Goal: Information Seeking & Learning: Compare options

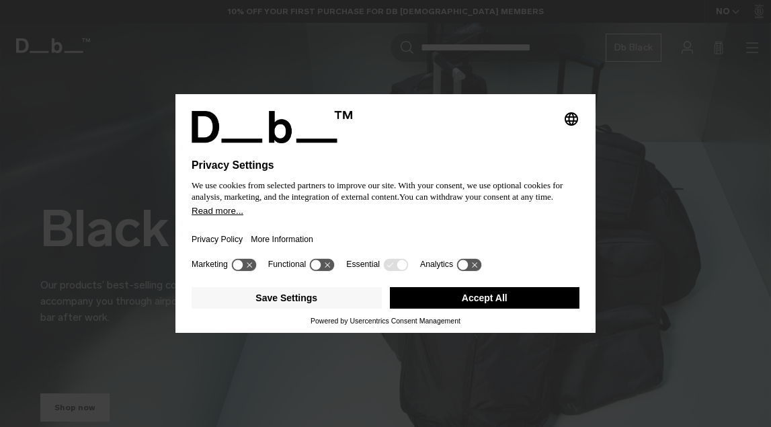
click at [474, 299] on button "Accept All" at bounding box center [485, 298] width 190 height 22
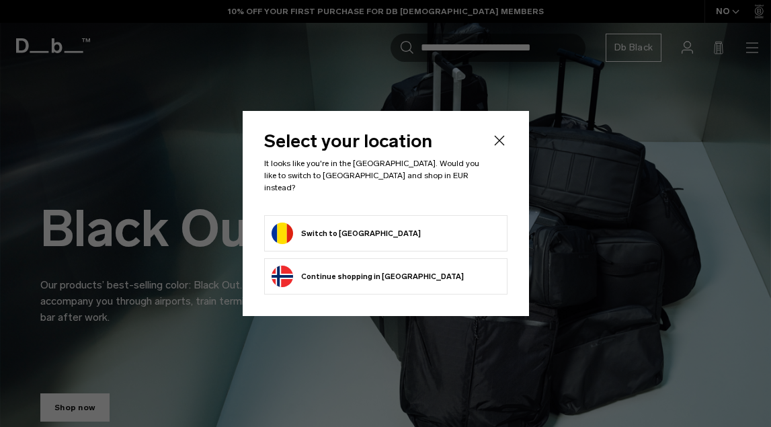
click at [338, 223] on button "Switch to Romania" at bounding box center [346, 234] width 149 height 22
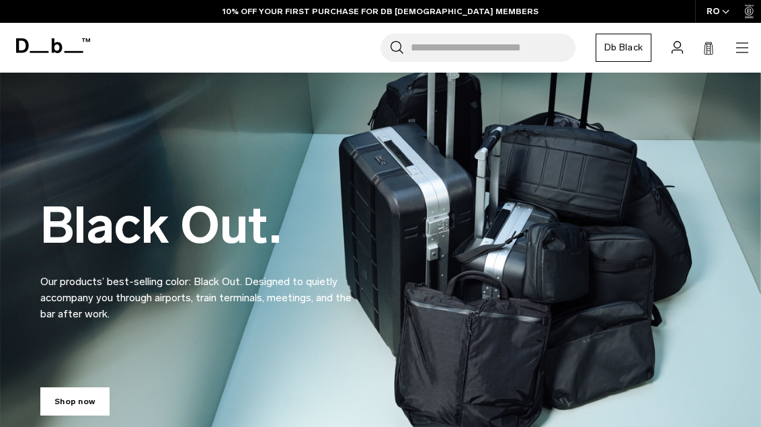
click at [621, 47] on link "Db Black" at bounding box center [624, 48] width 56 height 28
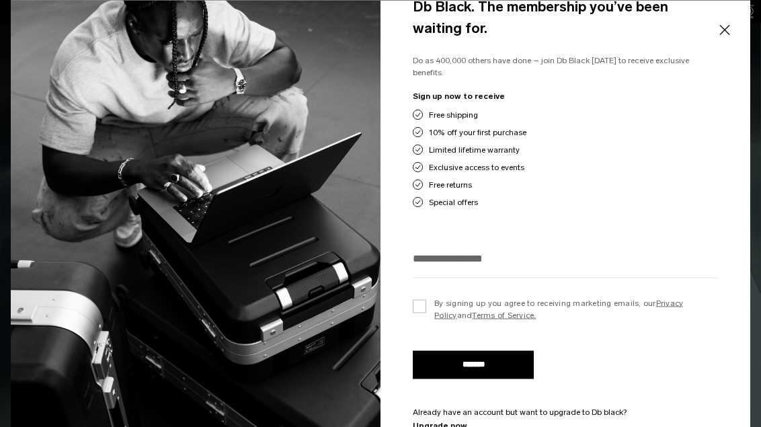
click at [722, 26] on button "Close" at bounding box center [724, 30] width 17 height 28
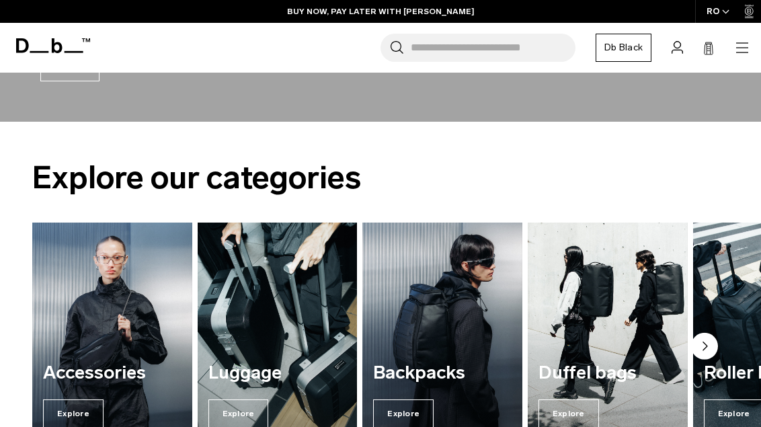
scroll to position [1175, 0]
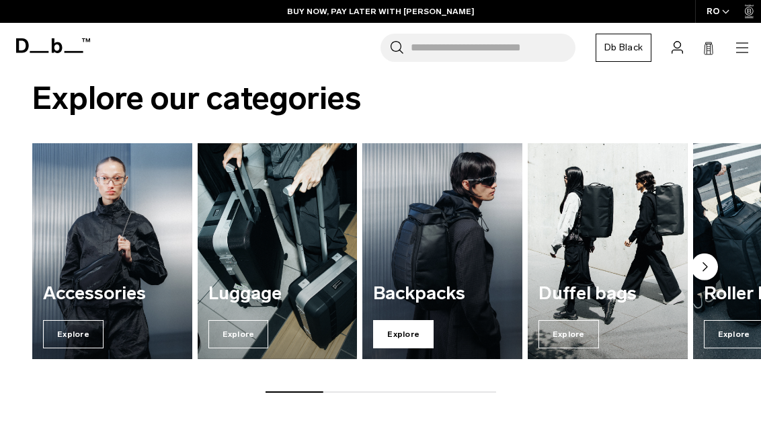
click at [396, 329] on span "Explore" at bounding box center [403, 334] width 61 height 28
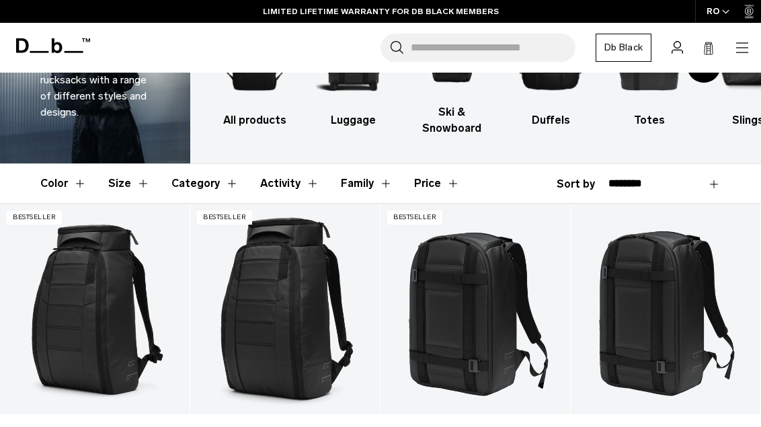
scroll to position [194, 0]
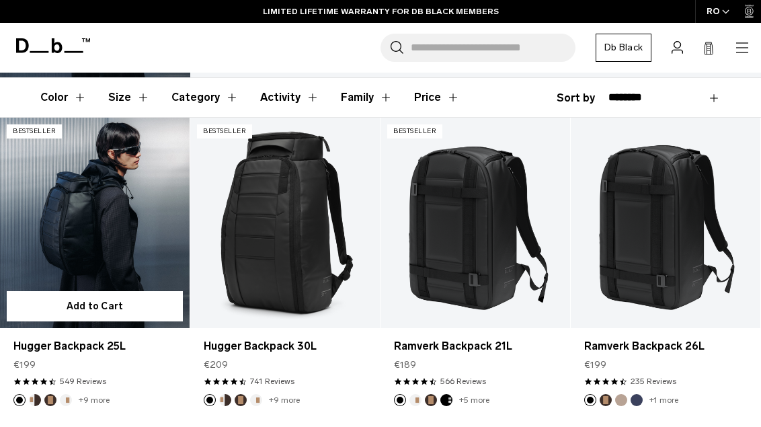
click at [102, 231] on link "Hugger Backpack 25L" at bounding box center [95, 223] width 190 height 210
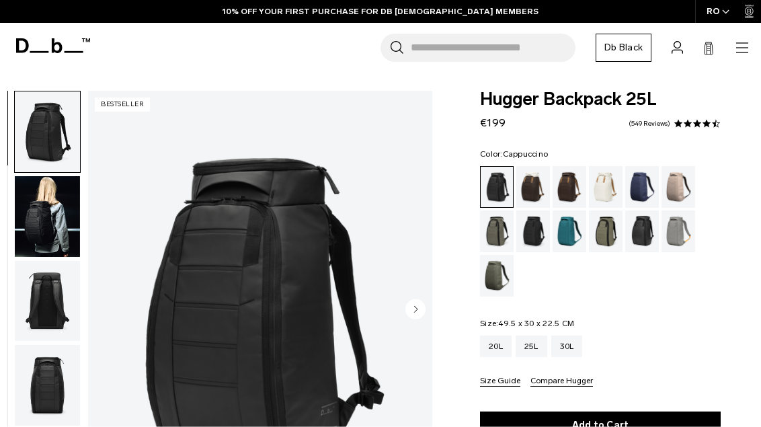
click at [541, 194] on div "Cappuccino" at bounding box center [533, 187] width 34 height 42
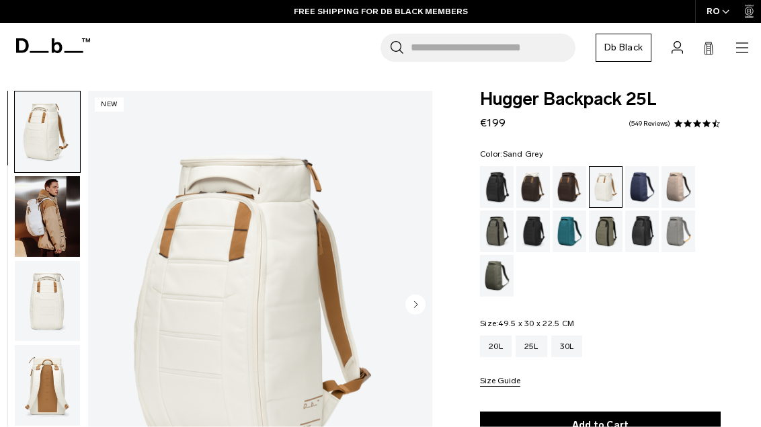
click at [679, 227] on div "Sand Grey" at bounding box center [679, 231] width 34 height 42
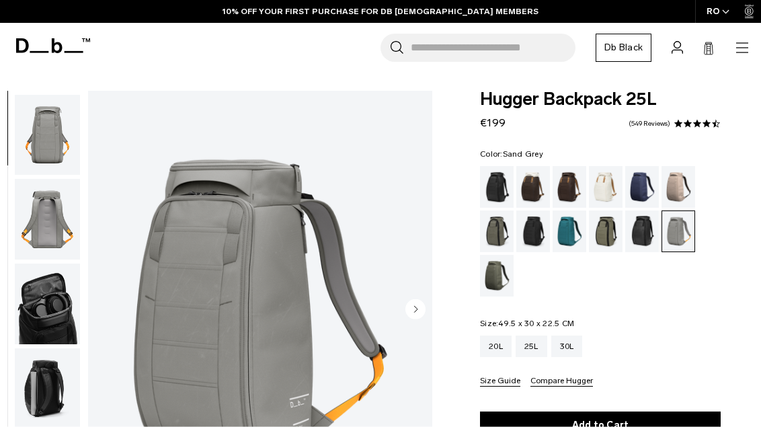
click at [416, 306] on circle "Next slide" at bounding box center [415, 309] width 20 height 20
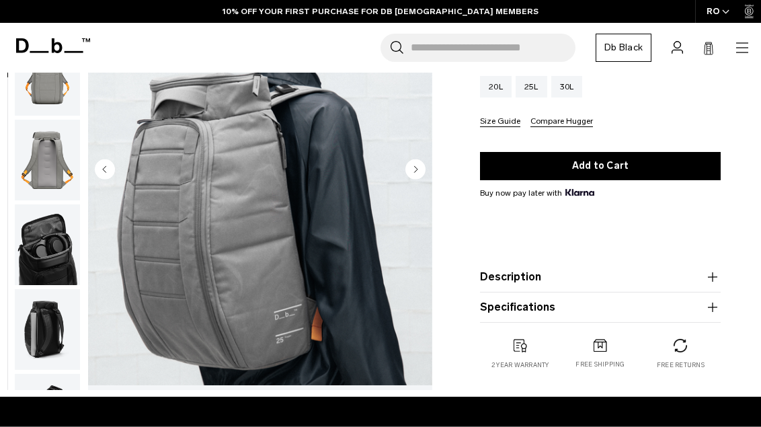
scroll to position [168, 0]
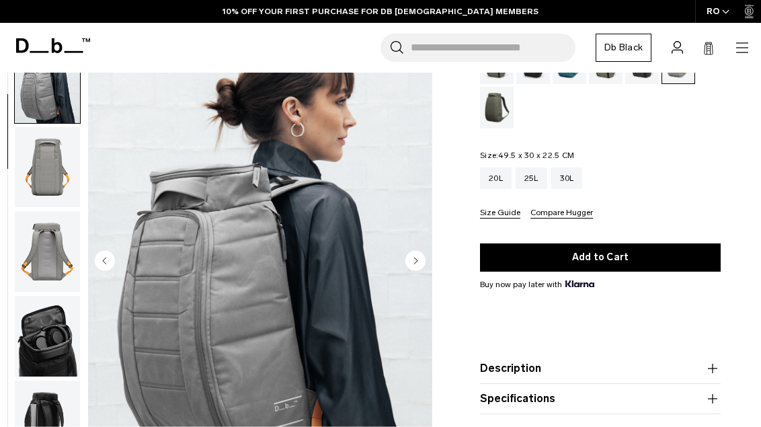
click at [410, 257] on circle "Next slide" at bounding box center [415, 260] width 20 height 20
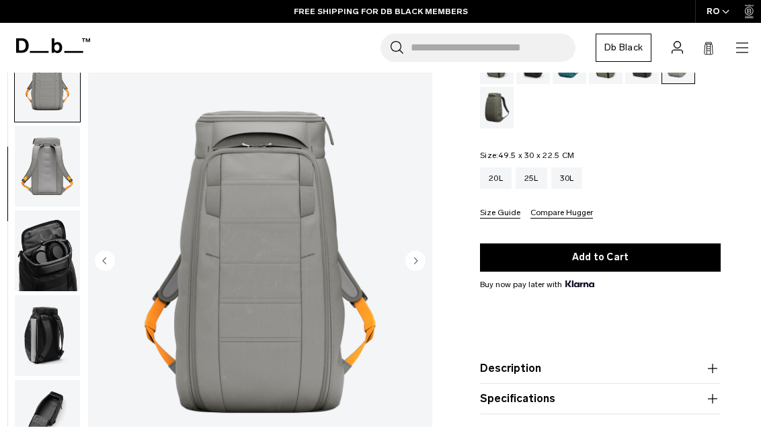
click at [410, 257] on circle "Next slide" at bounding box center [415, 260] width 20 height 20
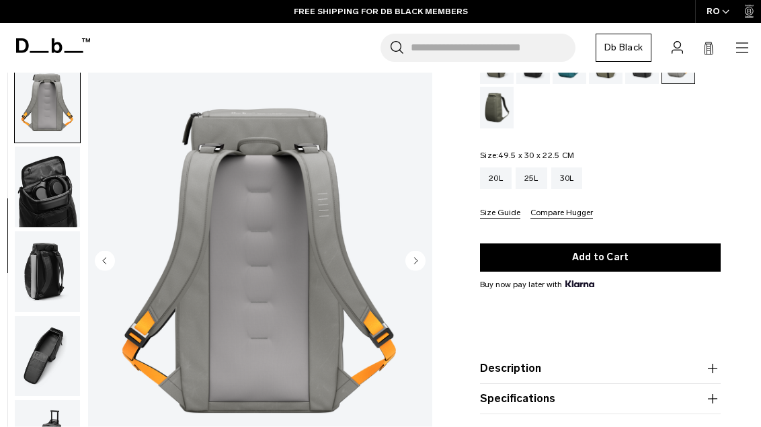
click at [410, 257] on circle "Next slide" at bounding box center [415, 260] width 20 height 20
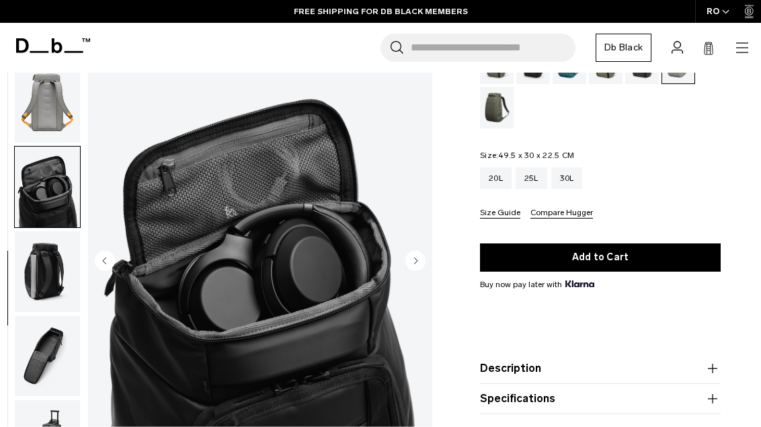
click at [413, 258] on circle "Next slide" at bounding box center [415, 260] width 20 height 20
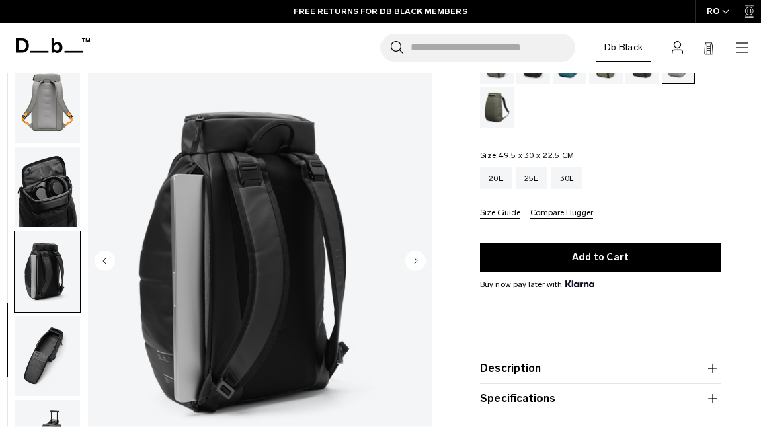
click at [413, 258] on circle "Next slide" at bounding box center [415, 260] width 20 height 20
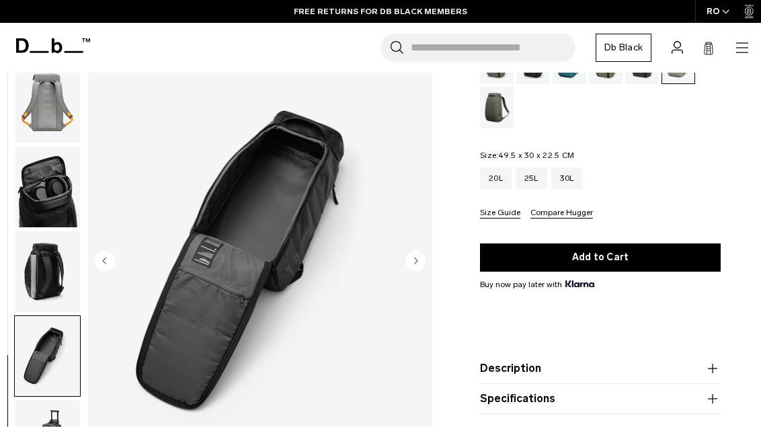
click at [413, 258] on circle "Next slide" at bounding box center [415, 260] width 20 height 20
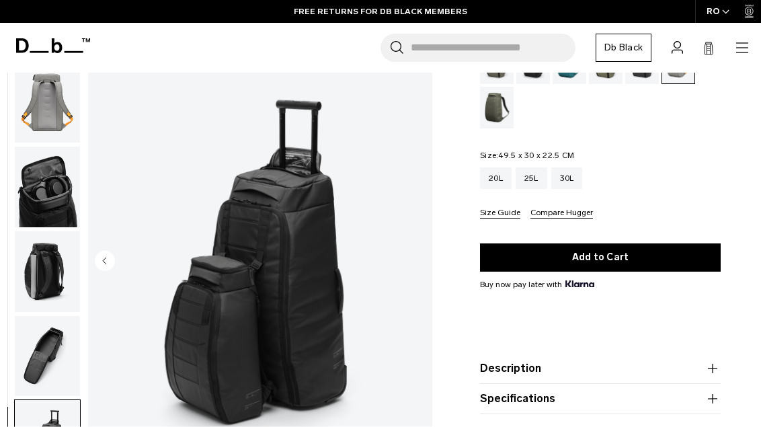
click at [413, 258] on img "8 / 8" at bounding box center [260, 261] width 344 height 430
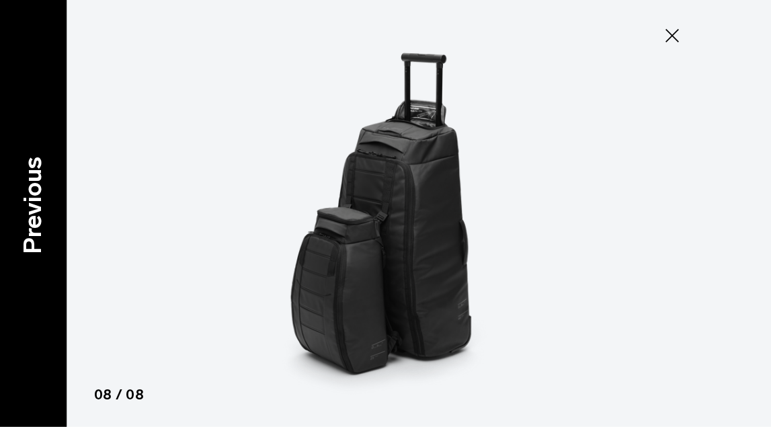
click at [30, 221] on p "Previous" at bounding box center [33, 205] width 36 height 97
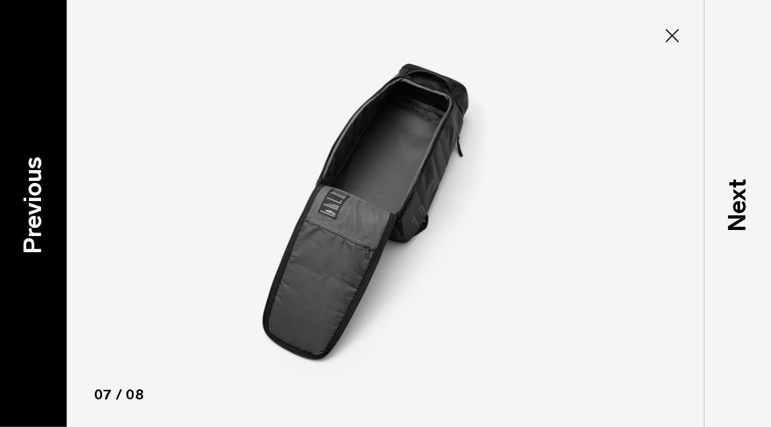
click at [41, 205] on p "Previous" at bounding box center [33, 205] width 36 height 97
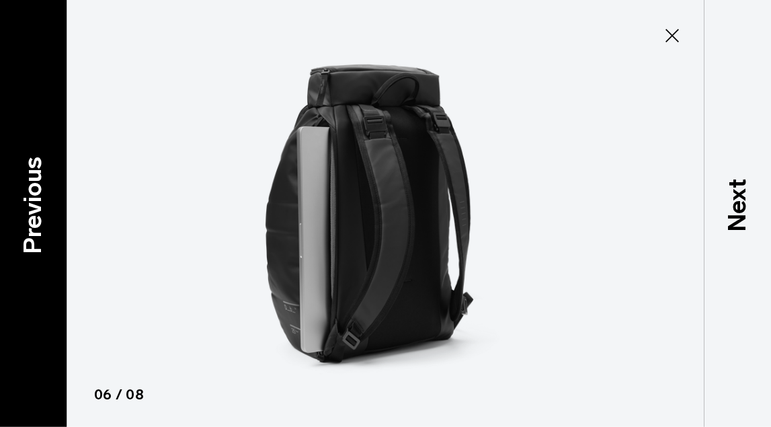
click at [41, 205] on p "Previous" at bounding box center [33, 205] width 36 height 97
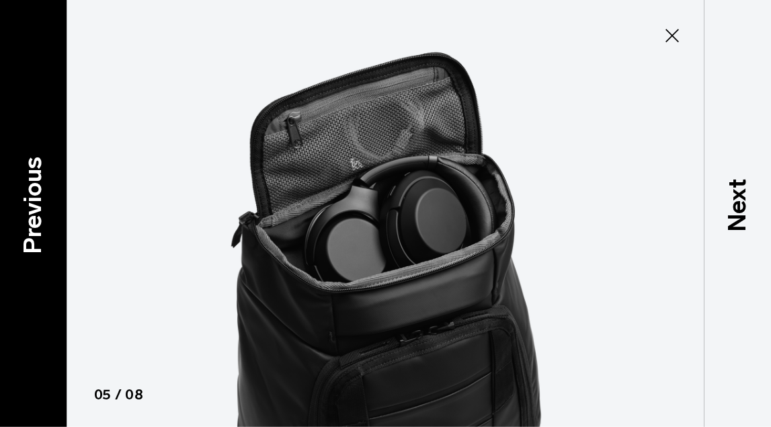
click at [41, 206] on p "Previous" at bounding box center [33, 205] width 36 height 97
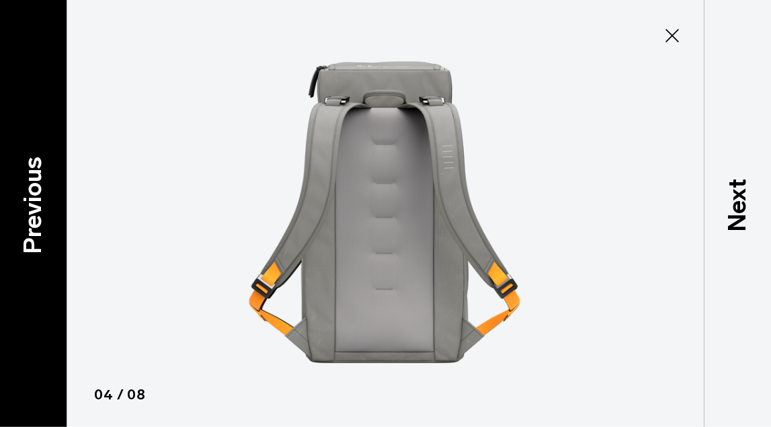
click at [39, 225] on p "Previous" at bounding box center [33, 205] width 36 height 97
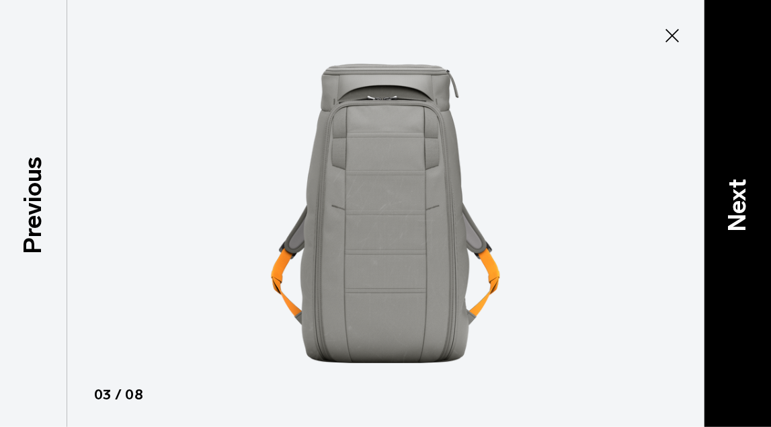
click at [760, 177] on div "Next" at bounding box center [737, 213] width 67 height 427
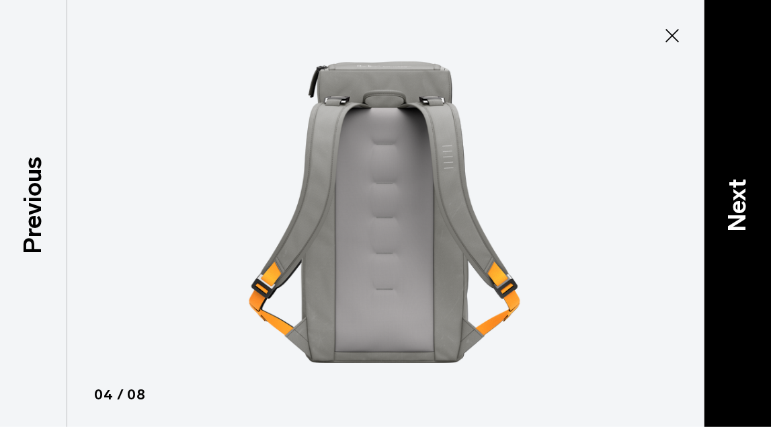
click at [758, 180] on div "Next" at bounding box center [737, 213] width 67 height 427
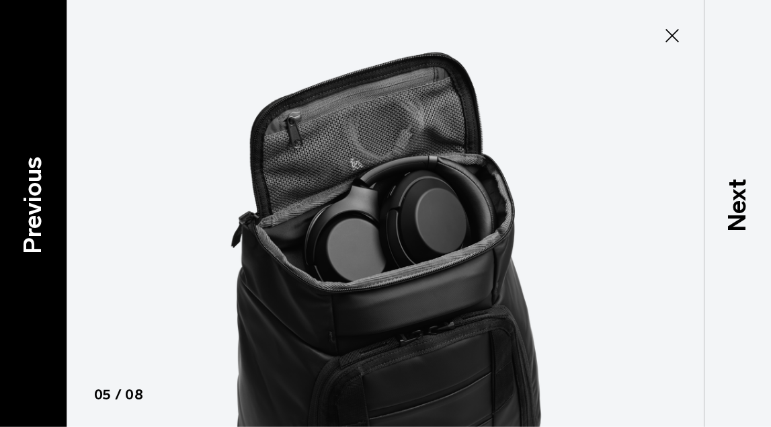
click at [42, 200] on p "Previous" at bounding box center [33, 205] width 36 height 97
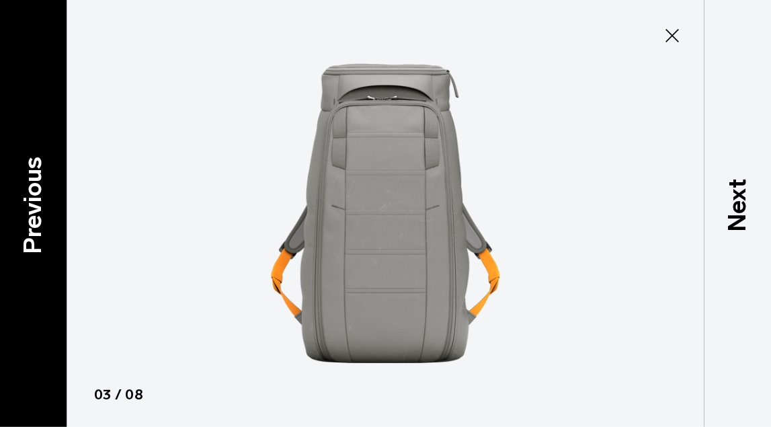
click at [42, 200] on p "Previous" at bounding box center [33, 205] width 36 height 97
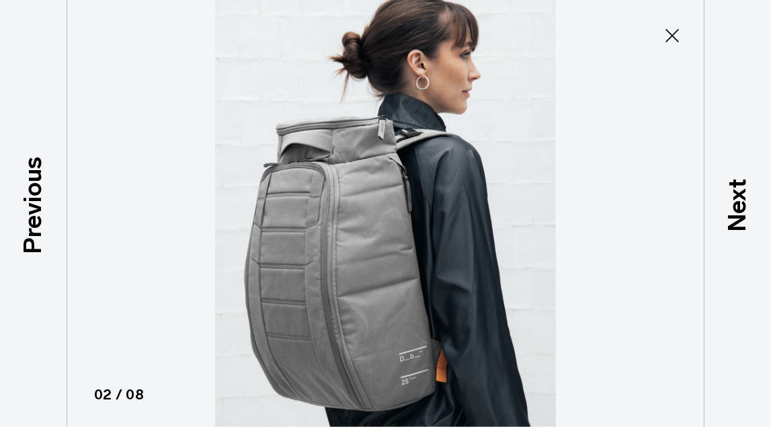
click at [29, 202] on p "Previous" at bounding box center [33, 205] width 36 height 97
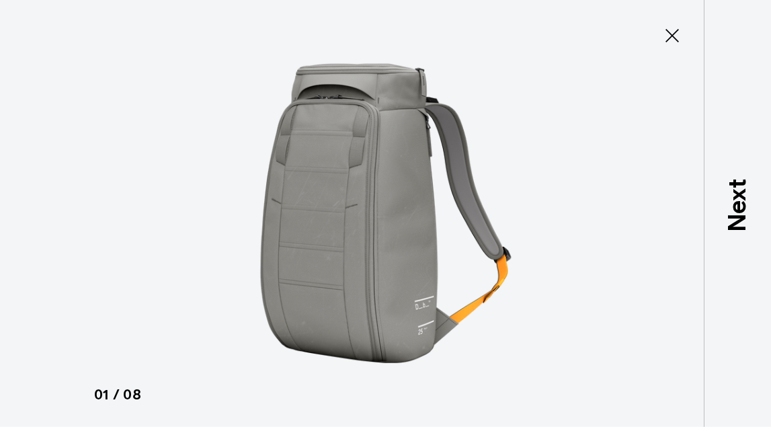
click at [677, 38] on icon at bounding box center [673, 36] width 22 height 22
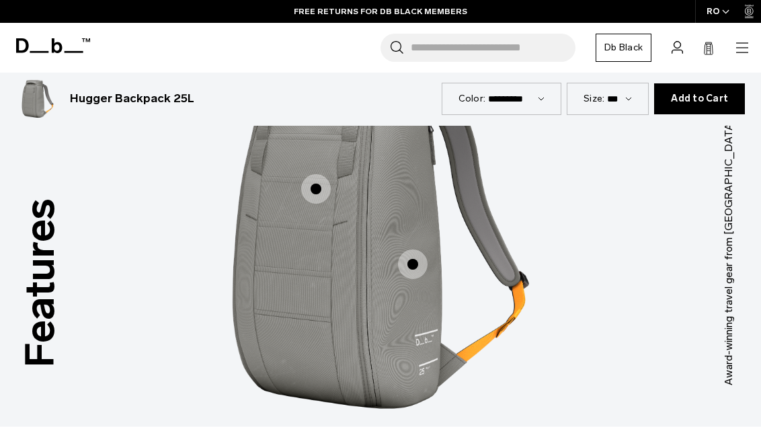
scroll to position [1073, 0]
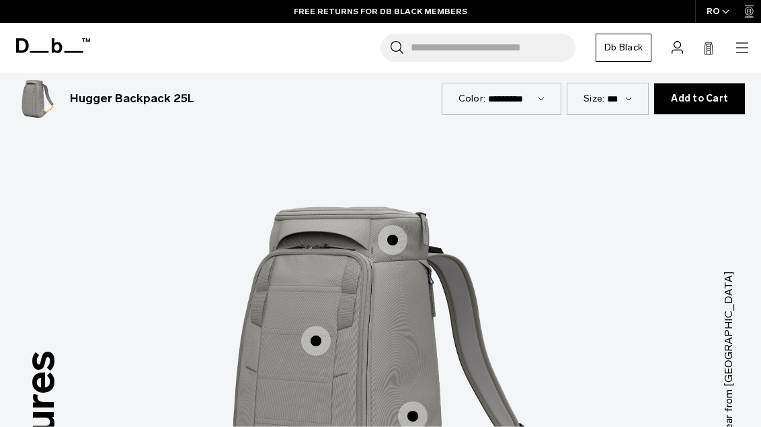
click at [399, 225] on span "1 / 3" at bounding box center [393, 240] width 30 height 30
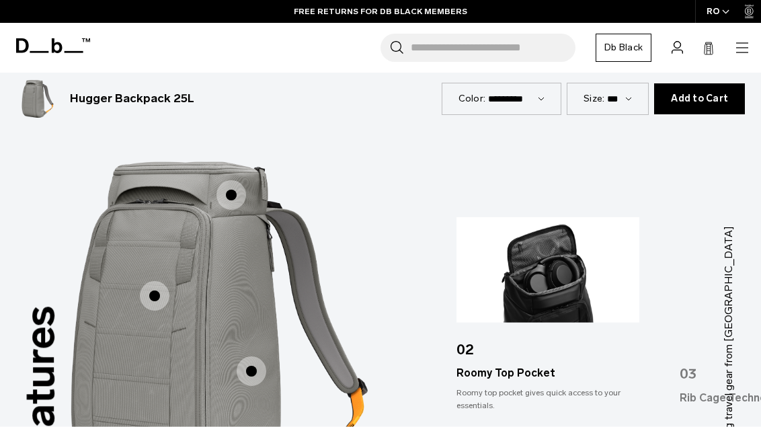
scroll to position [1195, 0]
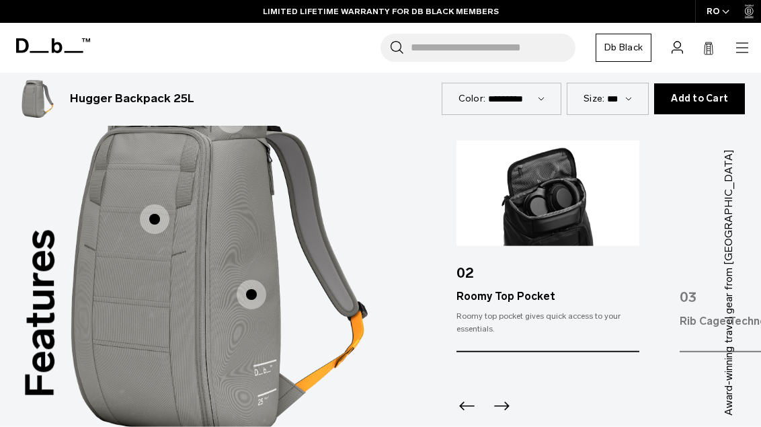
click at [504, 395] on icon "Next slide" at bounding box center [502, 406] width 22 height 22
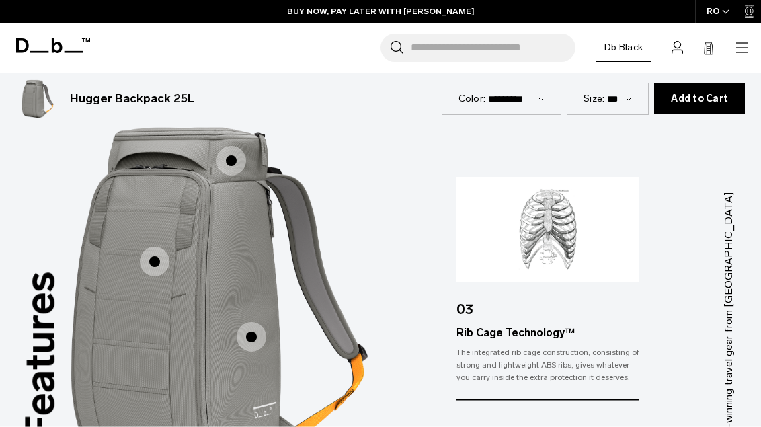
scroll to position [1169, 0]
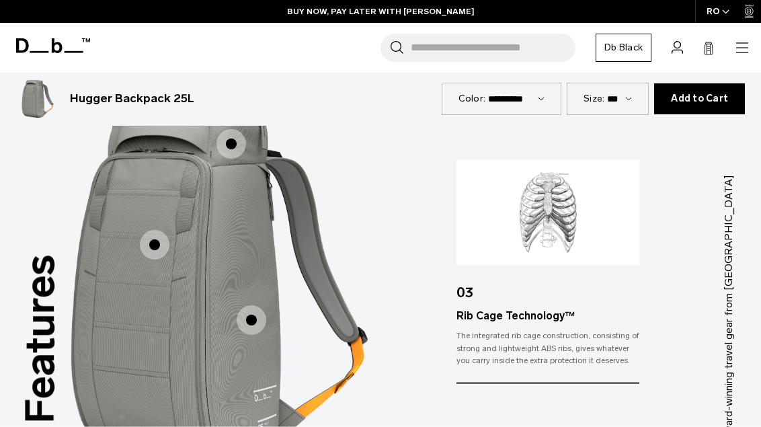
click at [244, 305] on span "1 / 3" at bounding box center [252, 320] width 30 height 30
click at [147, 230] on span "1 / 3" at bounding box center [155, 245] width 30 height 30
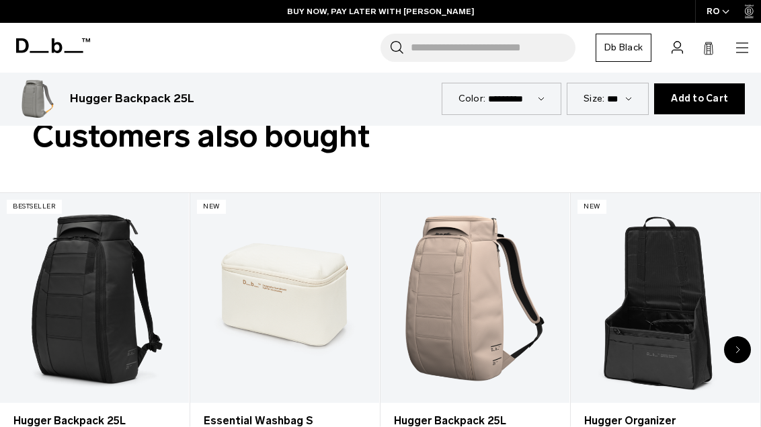
scroll to position [2689, 0]
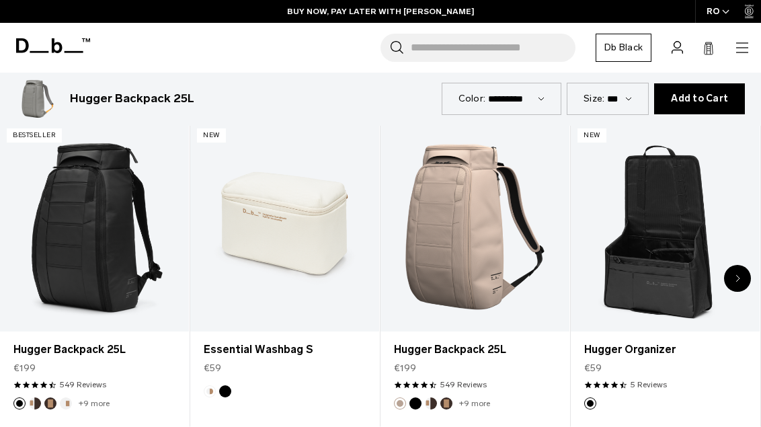
click at [736, 274] on icon "Next slide" at bounding box center [738, 278] width 5 height 8
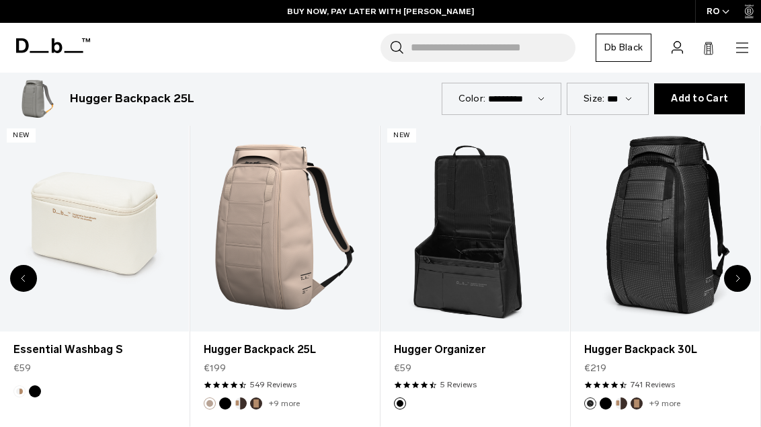
click at [734, 265] on div "Next slide" at bounding box center [737, 278] width 27 height 27
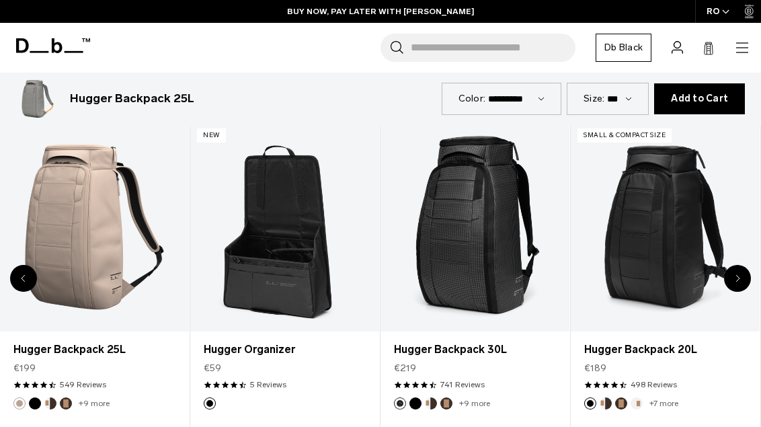
click at [734, 265] on div "Next slide" at bounding box center [737, 278] width 27 height 27
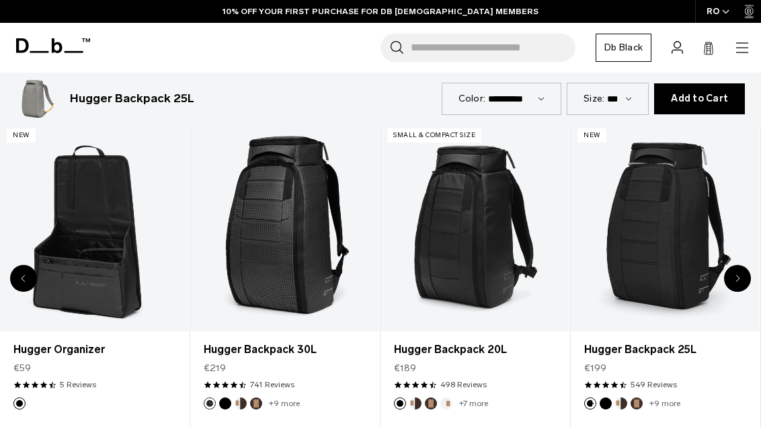
click at [736, 274] on icon "Next slide" at bounding box center [738, 278] width 5 height 8
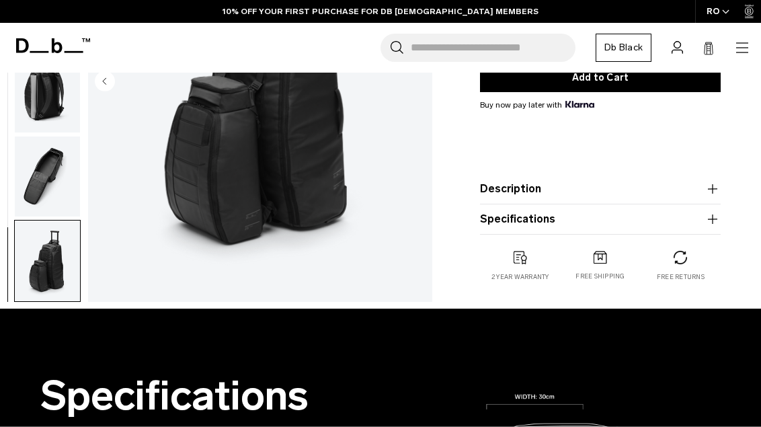
scroll to position [0, 0]
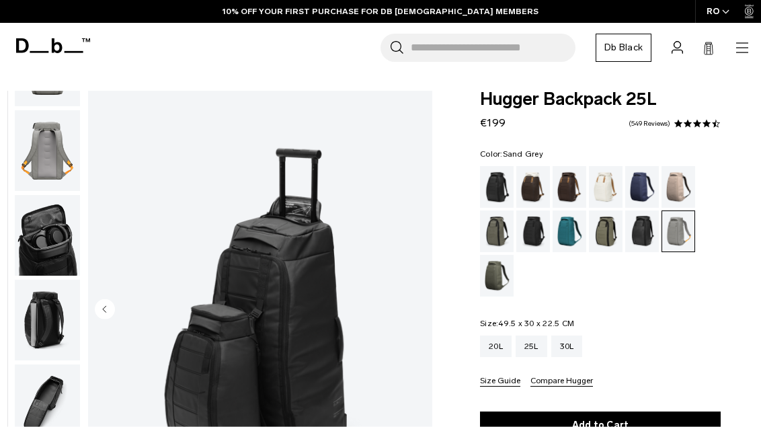
click at [35, 40] on icon at bounding box center [53, 45] width 74 height 15
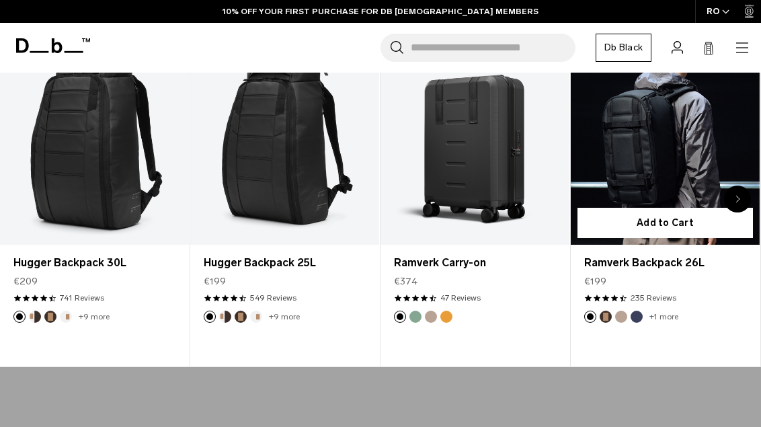
scroll to position [404, 0]
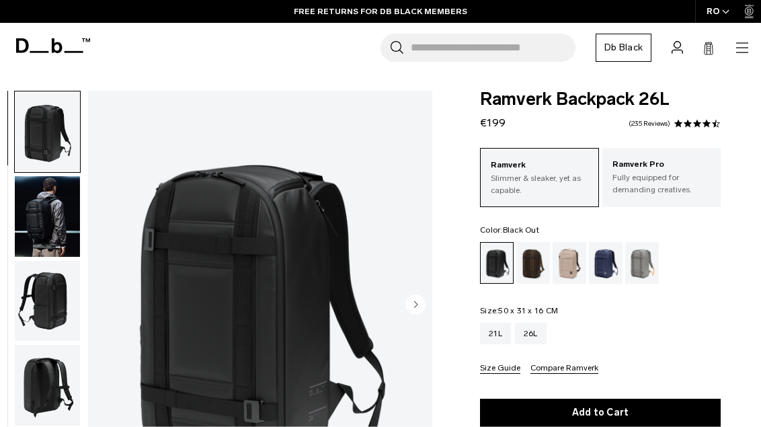
scroll to position [17, 0]
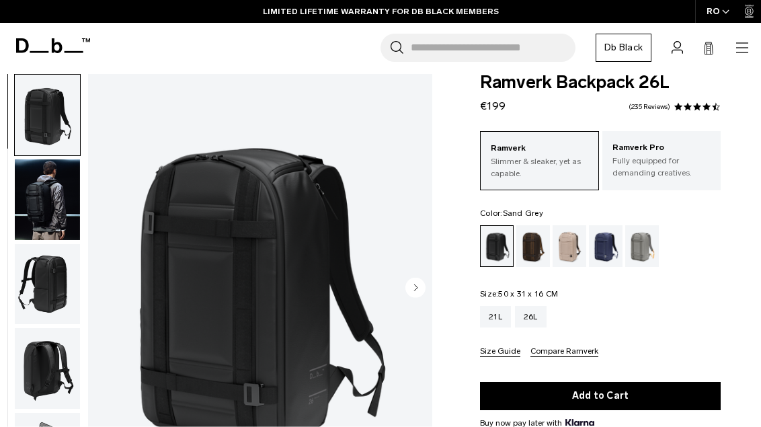
click at [633, 250] on div "Sand Grey" at bounding box center [642, 246] width 34 height 42
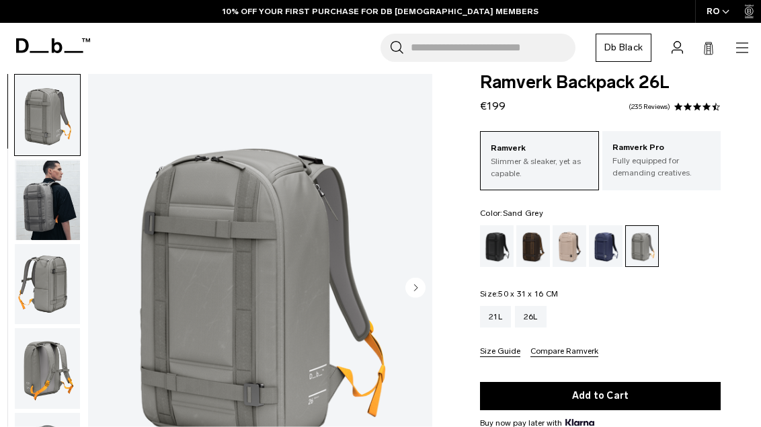
scroll to position [26, 0]
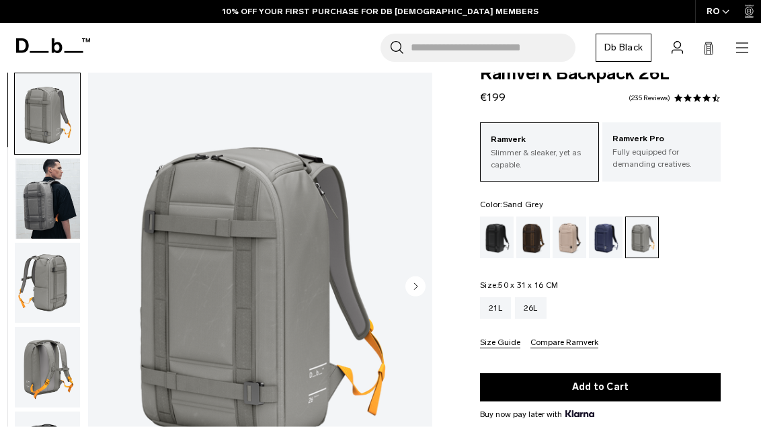
click at [405, 287] on div "01 / 08" at bounding box center [260, 288] width 344 height 430
click at [50, 221] on img "button" at bounding box center [47, 198] width 65 height 81
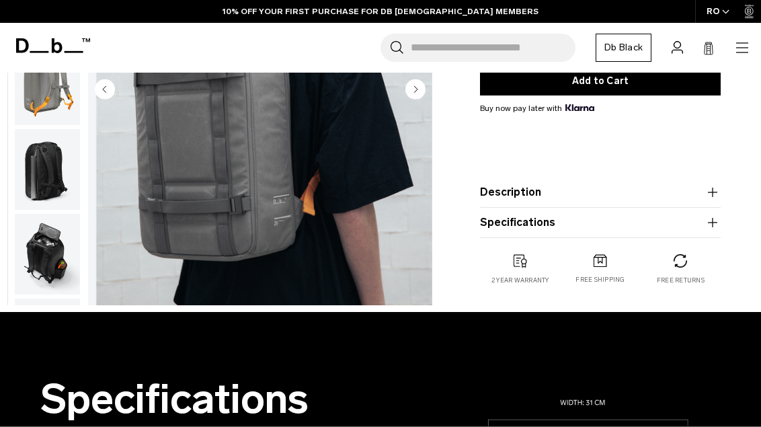
scroll to position [28, 0]
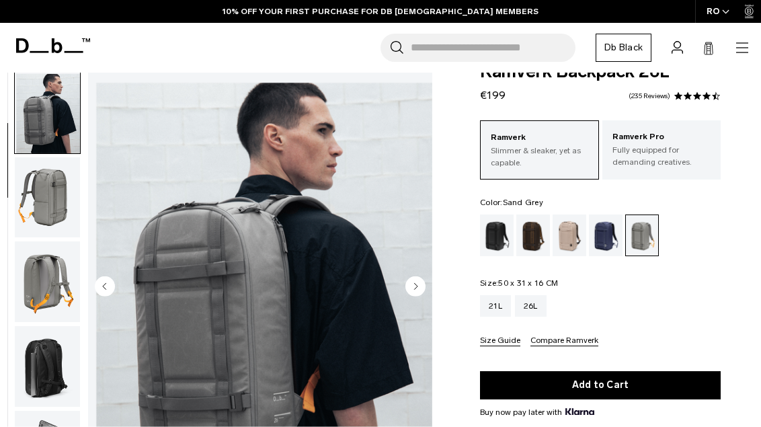
click at [52, 197] on img "button" at bounding box center [47, 197] width 65 height 81
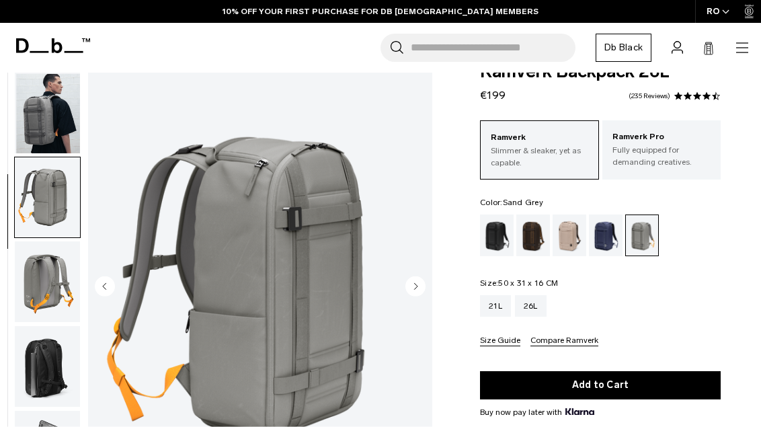
scroll to position [171, 0]
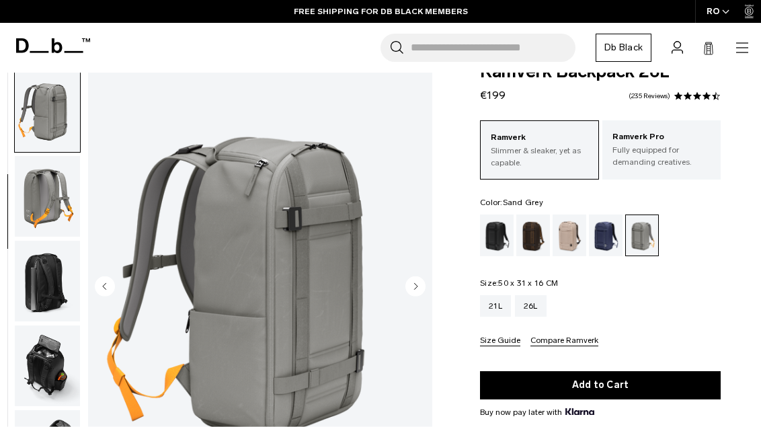
click at [53, 275] on img "button" at bounding box center [47, 281] width 65 height 81
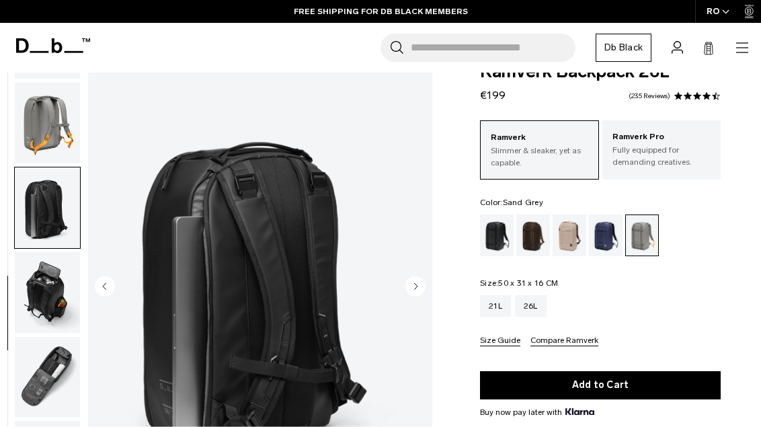
click at [50, 294] on img "button" at bounding box center [47, 292] width 65 height 81
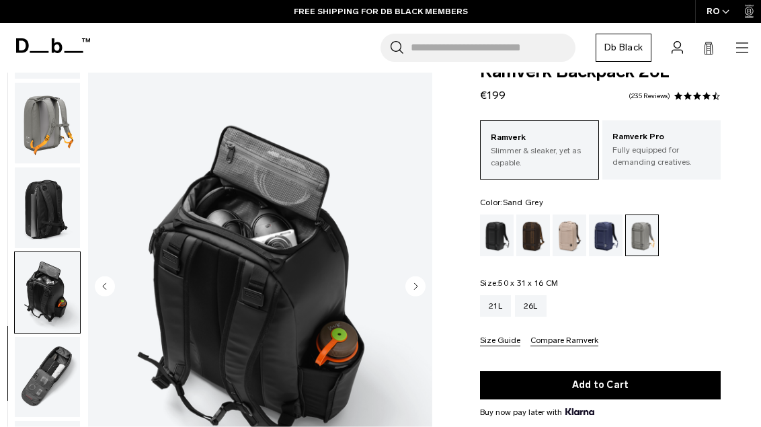
click at [38, 344] on img "button" at bounding box center [47, 377] width 65 height 81
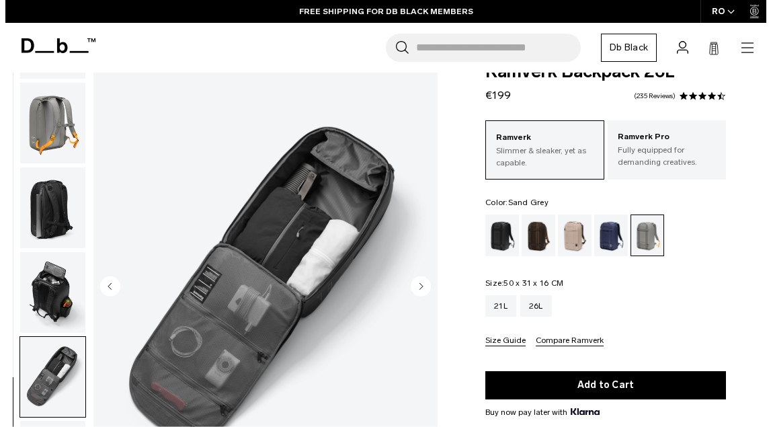
scroll to position [182, 0]
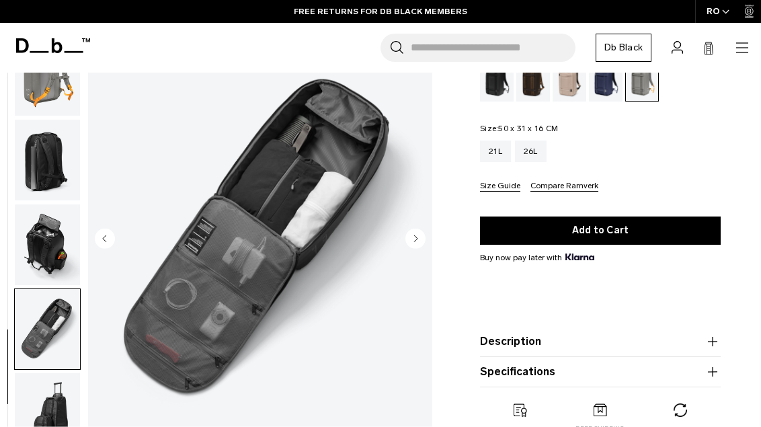
click at [420, 243] on circle "Next slide" at bounding box center [415, 238] width 20 height 20
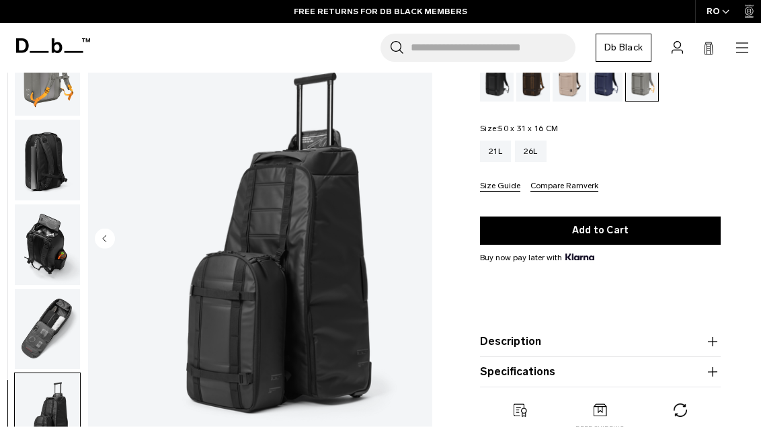
click at [420, 243] on img "8 / 8" at bounding box center [260, 239] width 344 height 430
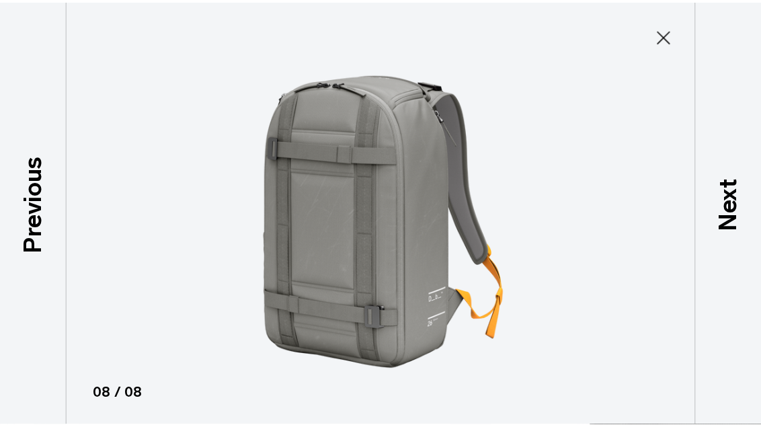
scroll to position [243, 0]
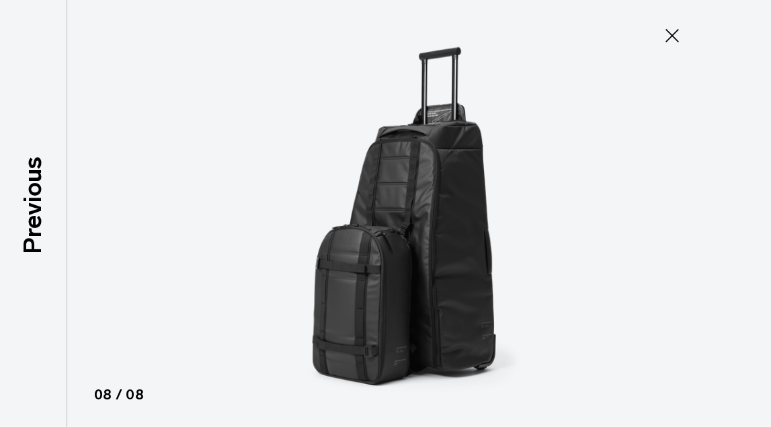
click at [668, 32] on icon at bounding box center [672, 35] width 13 height 13
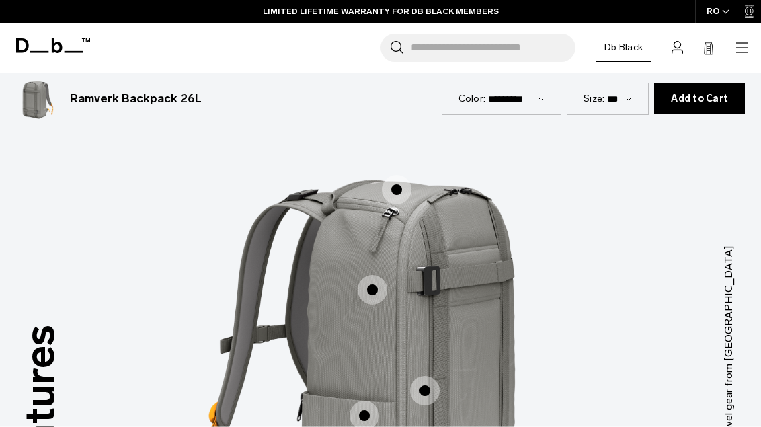
scroll to position [1120, 0]
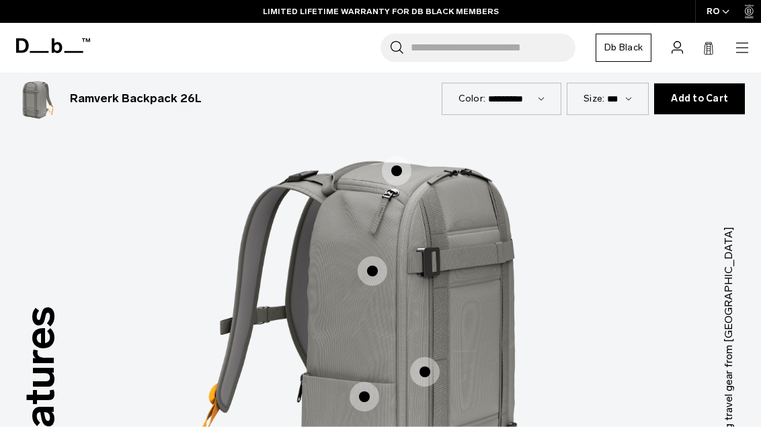
click at [362, 382] on span "1 / 3" at bounding box center [365, 397] width 30 height 30
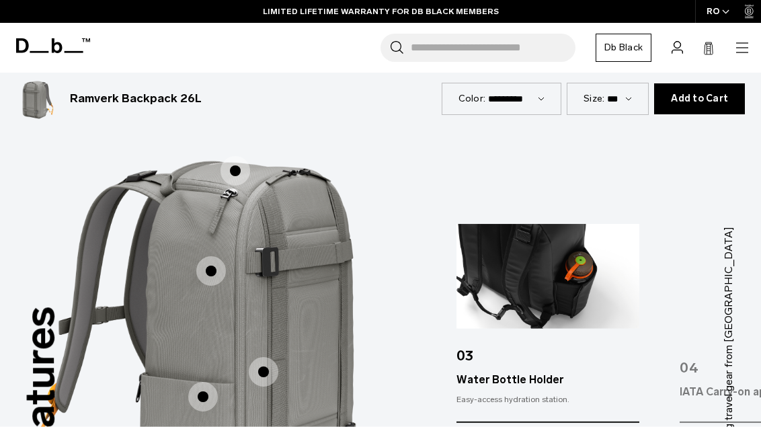
scroll to position [1138, 0]
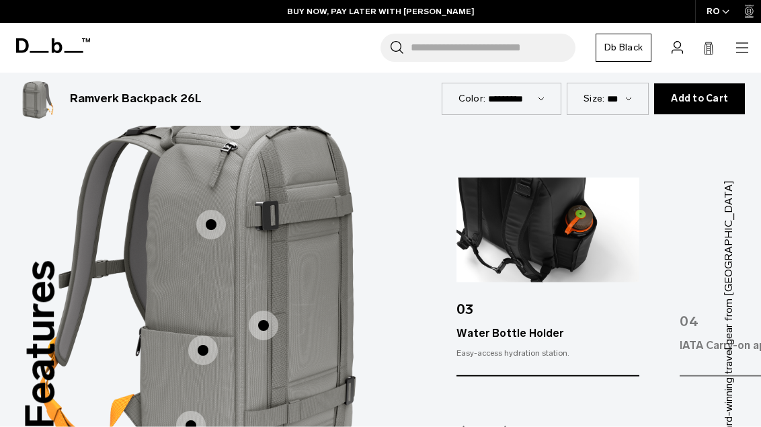
click at [191, 411] on span "1 / 3" at bounding box center [191, 426] width 30 height 30
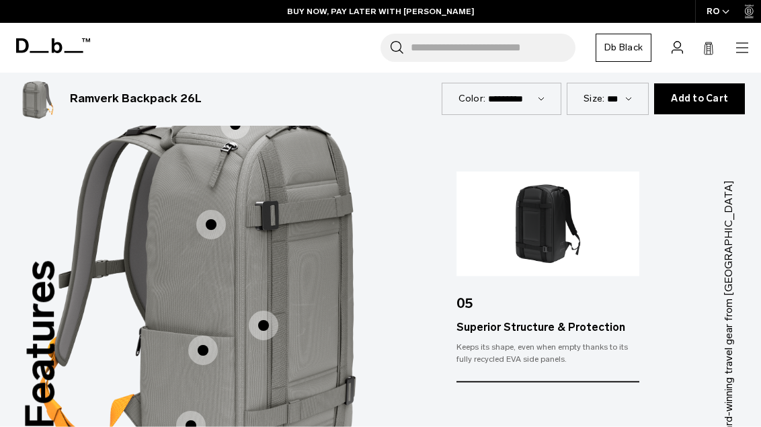
click at [264, 311] on span "1 / 3" at bounding box center [264, 326] width 30 height 30
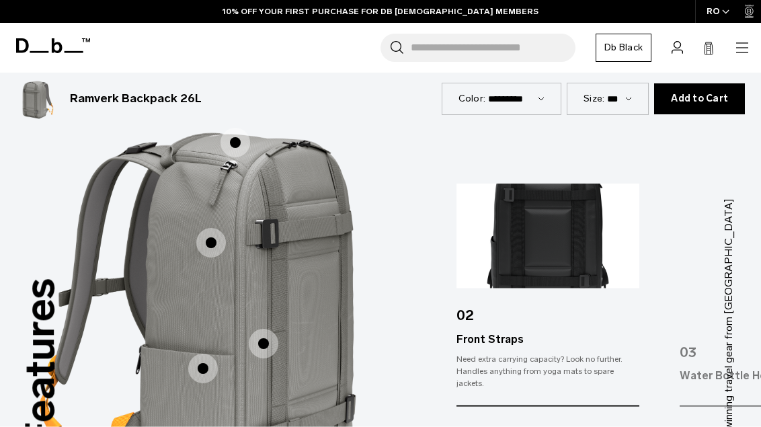
scroll to position [1157, 0]
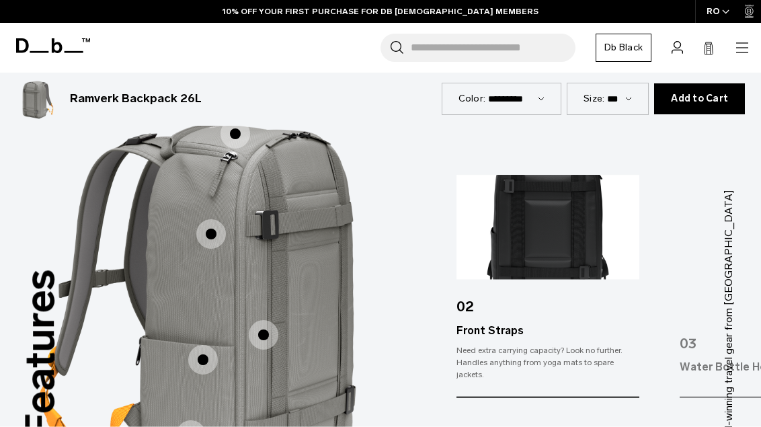
click at [205, 345] on span "1 / 3" at bounding box center [203, 360] width 30 height 30
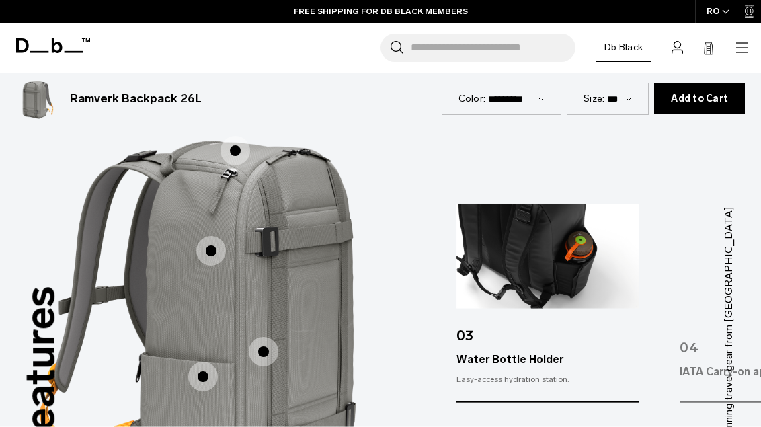
scroll to position [1123, 0]
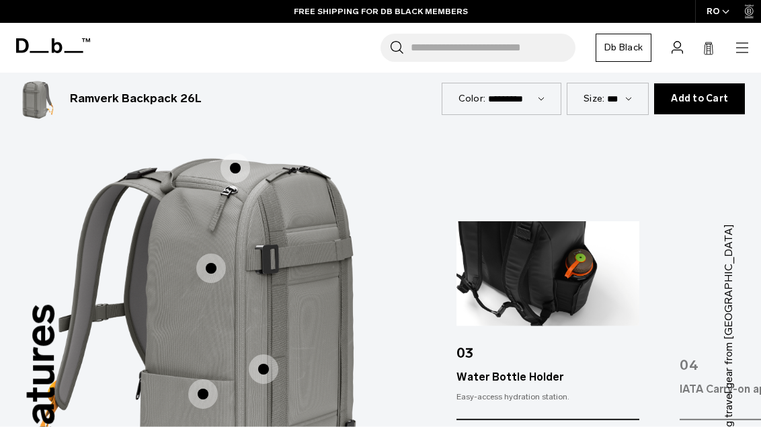
click at [212, 253] on span "1 / 3" at bounding box center [211, 268] width 30 height 30
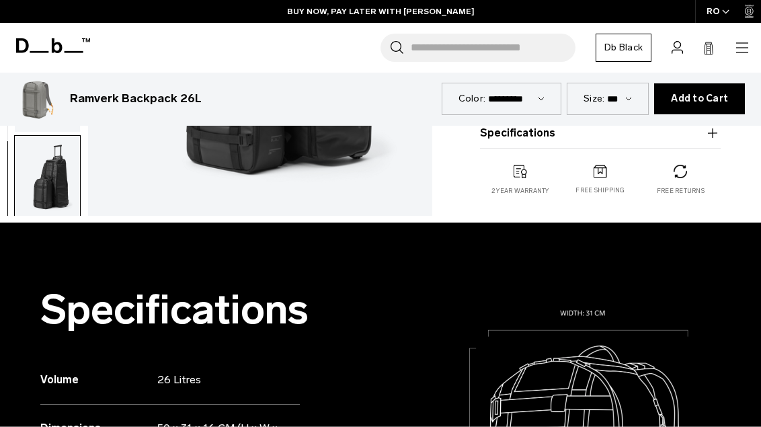
scroll to position [0, 0]
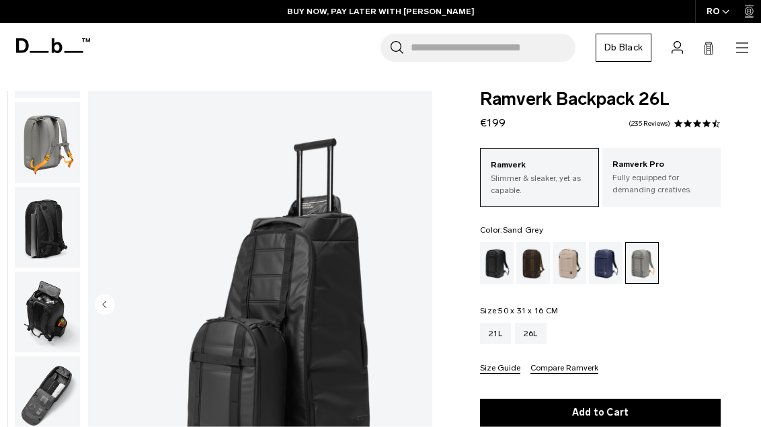
click at [50, 163] on img "button" at bounding box center [47, 142] width 65 height 81
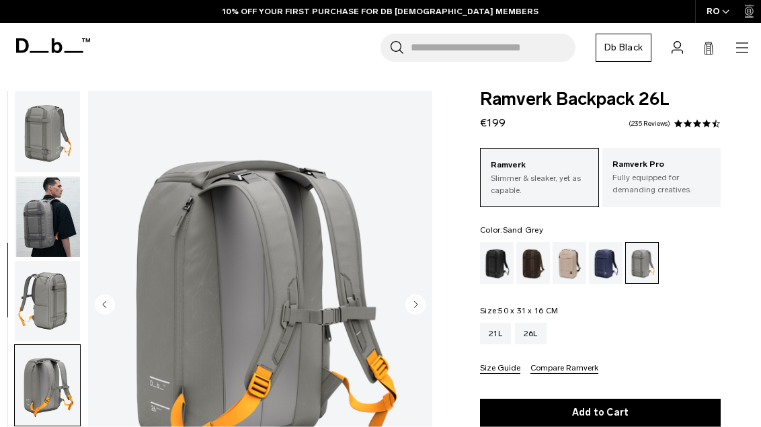
click at [47, 204] on img "button" at bounding box center [47, 216] width 65 height 81
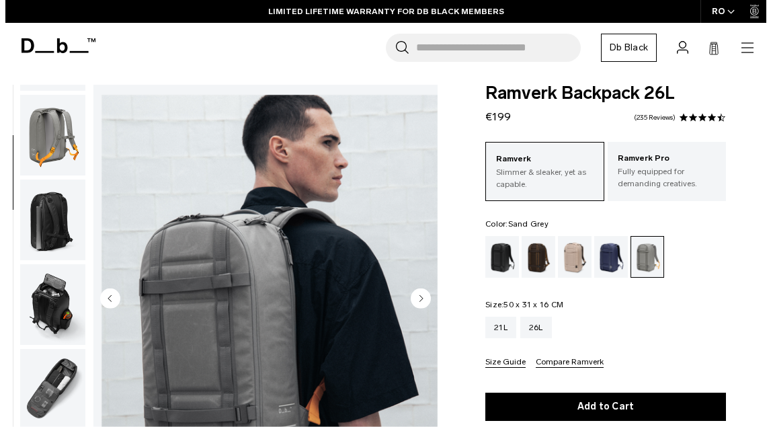
scroll to position [24, 0]
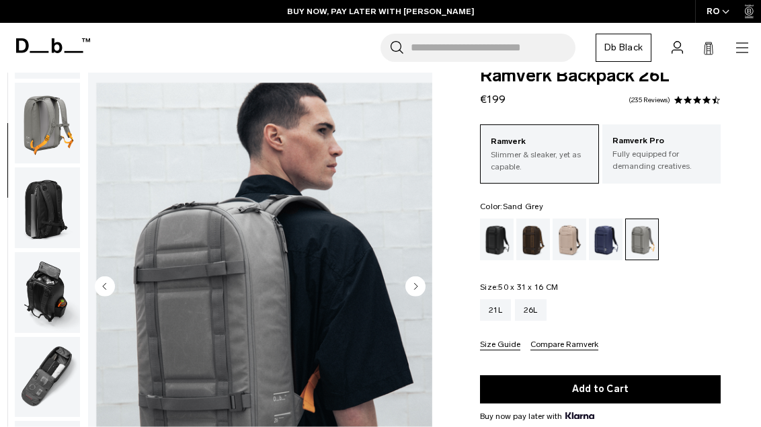
click at [48, 294] on img "button" at bounding box center [47, 292] width 65 height 81
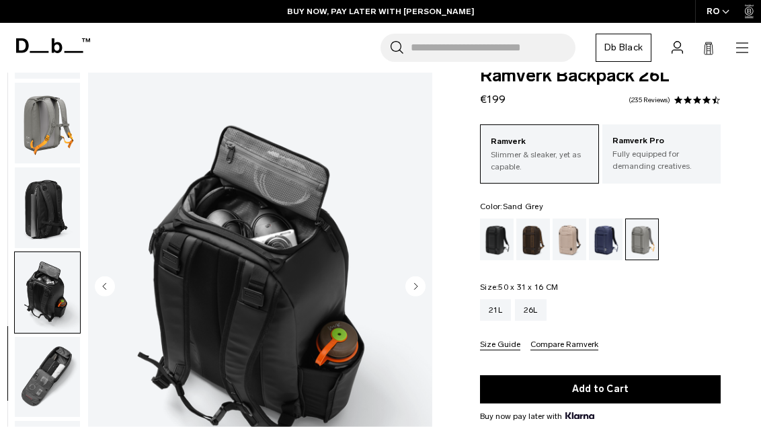
click at [38, 354] on img "button" at bounding box center [47, 377] width 65 height 81
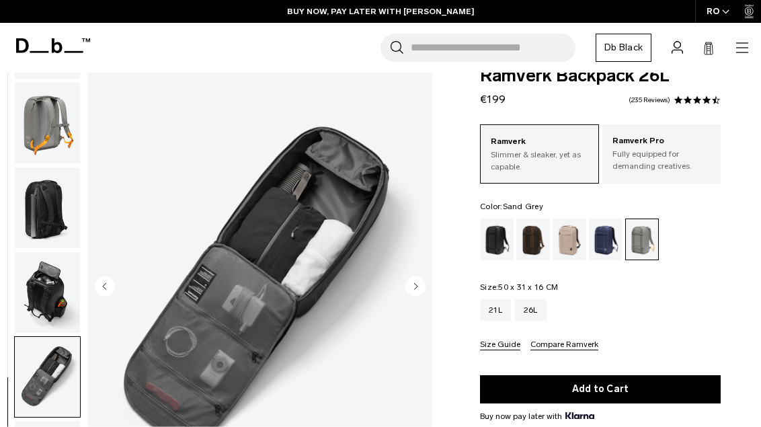
click at [401, 243] on img "7 / 8" at bounding box center [260, 288] width 344 height 430
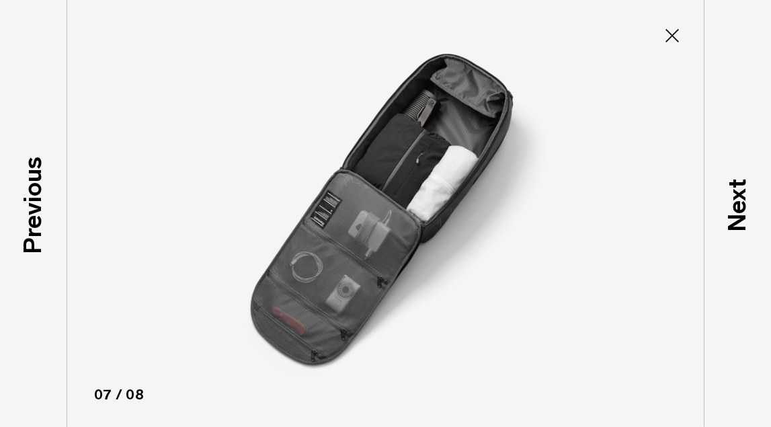
scroll to position [243, 0]
click at [385, 227] on img at bounding box center [385, 213] width 605 height 427
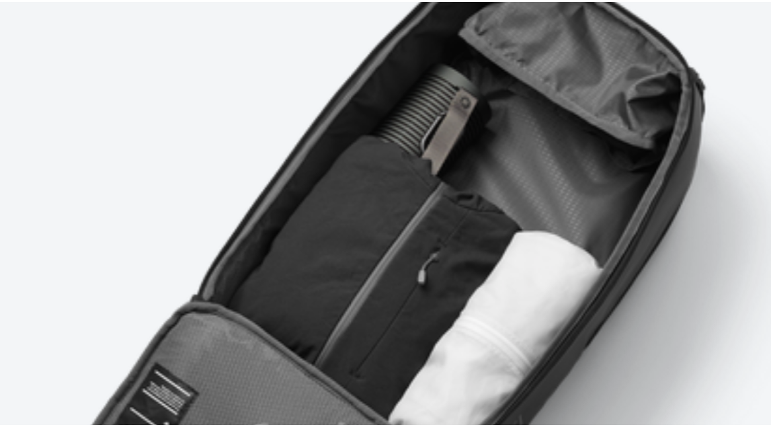
scroll to position [0, 0]
